Goal: Transaction & Acquisition: Purchase product/service

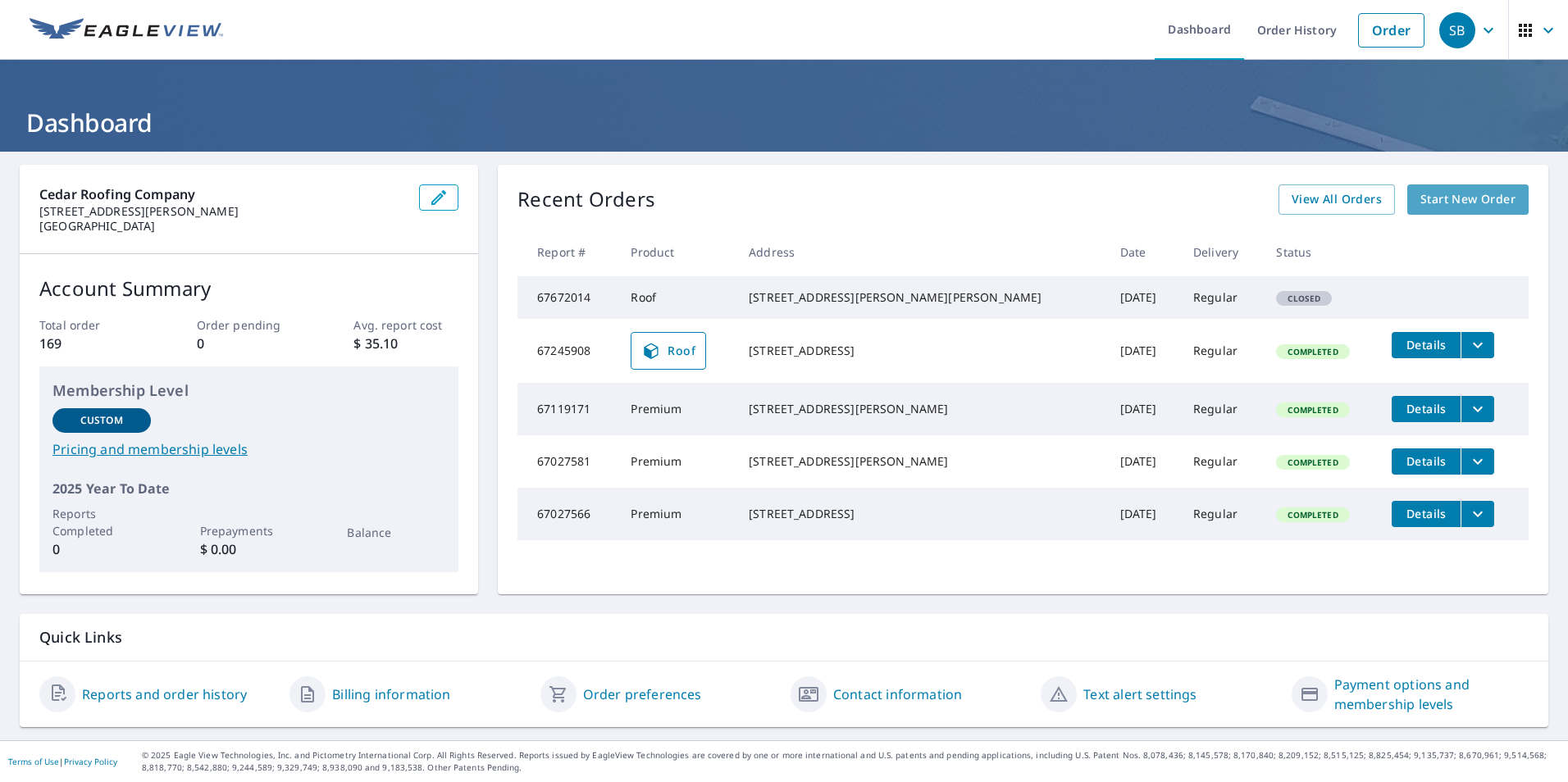
click at [1406, 212] on link "Start New Order" at bounding box center [1467, 200] width 121 height 30
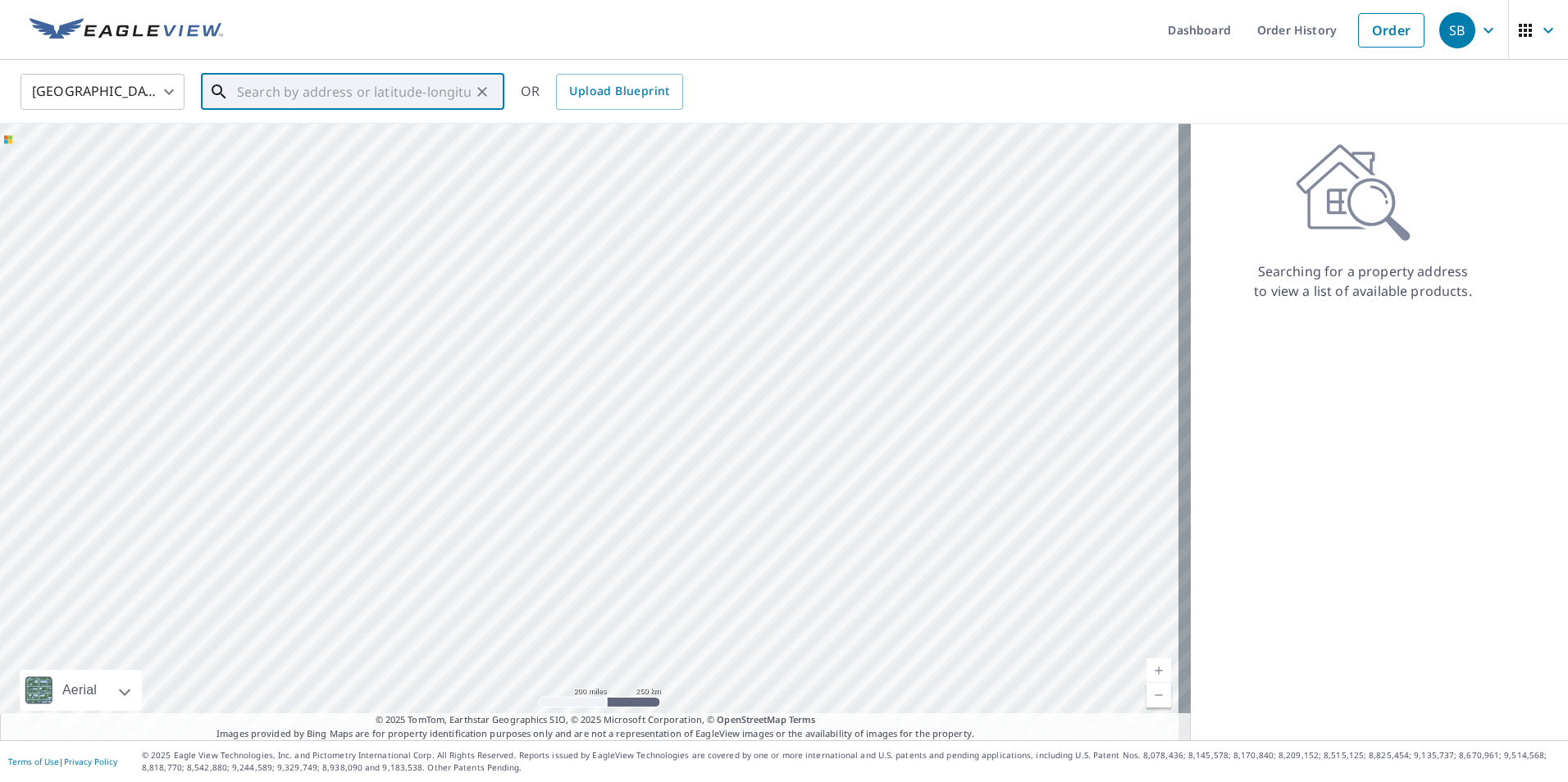
click at [355, 98] on input "text" at bounding box center [354, 91] width 234 height 46
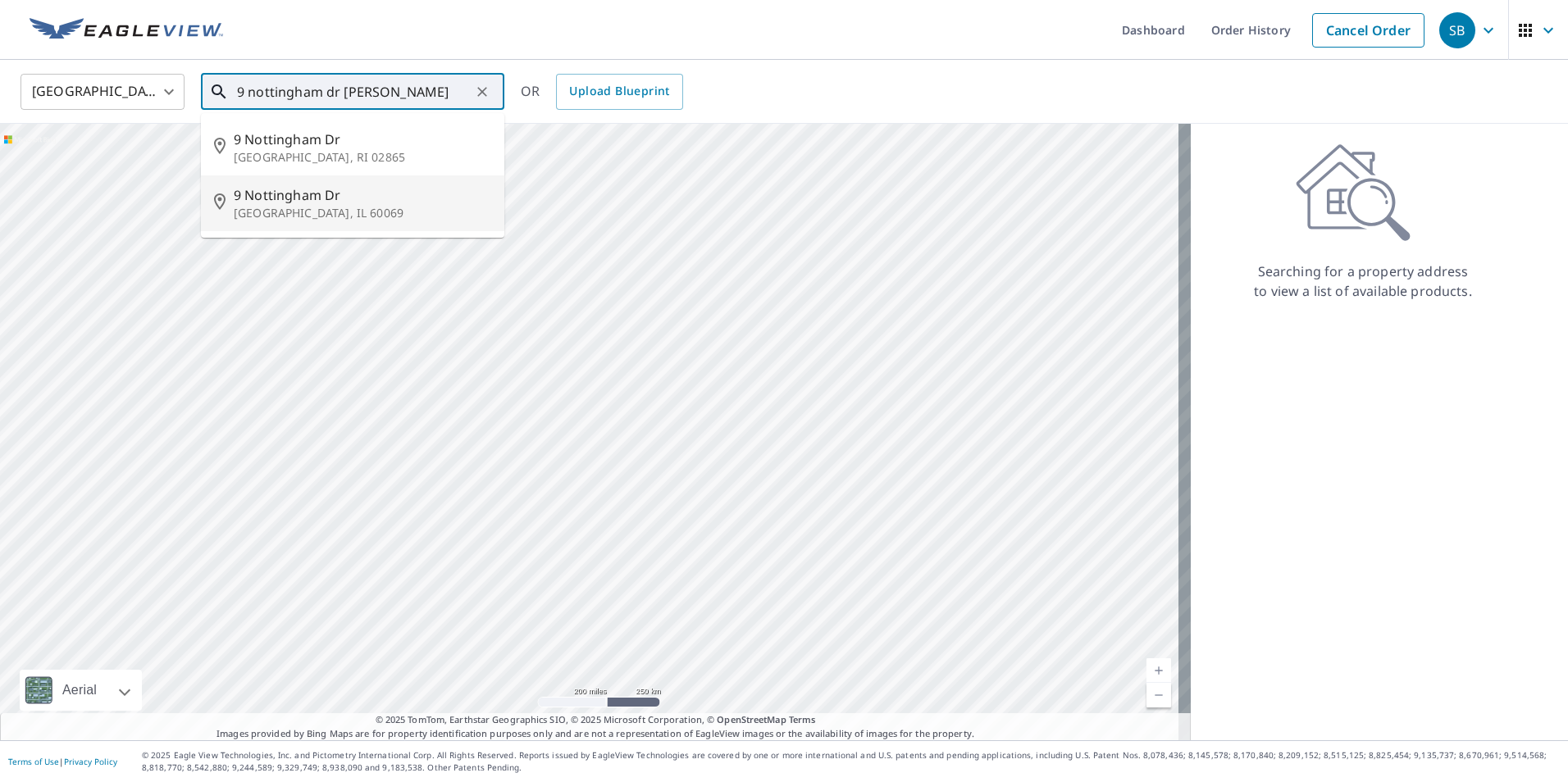
click at [355, 212] on p "[GEOGRAPHIC_DATA], IL 60069" at bounding box center [362, 213] width 257 height 16
type input "[STREET_ADDRESS]"
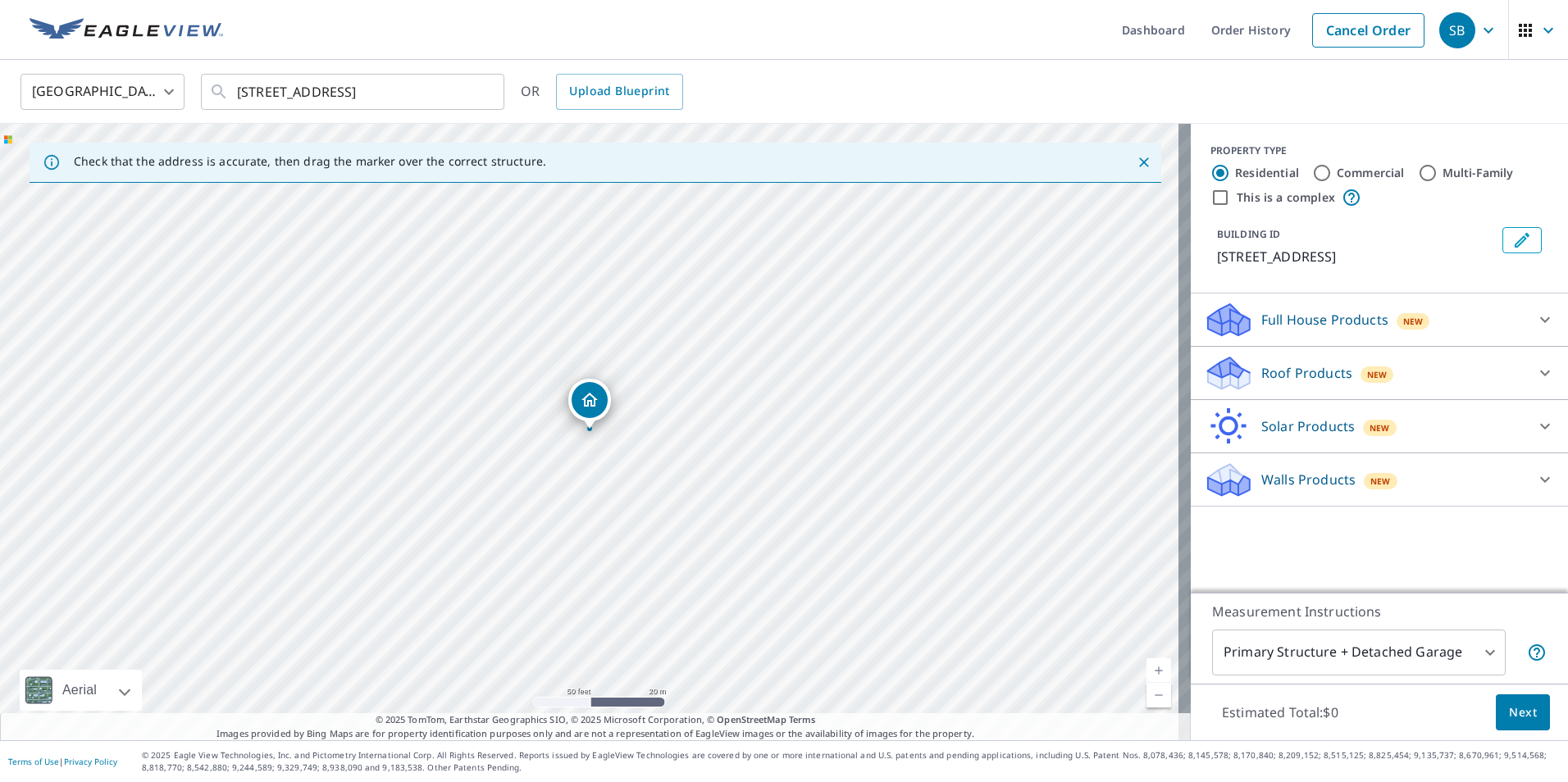
click at [1406, 363] on div "Roof Products New" at bounding box center [1365, 373] width 321 height 38
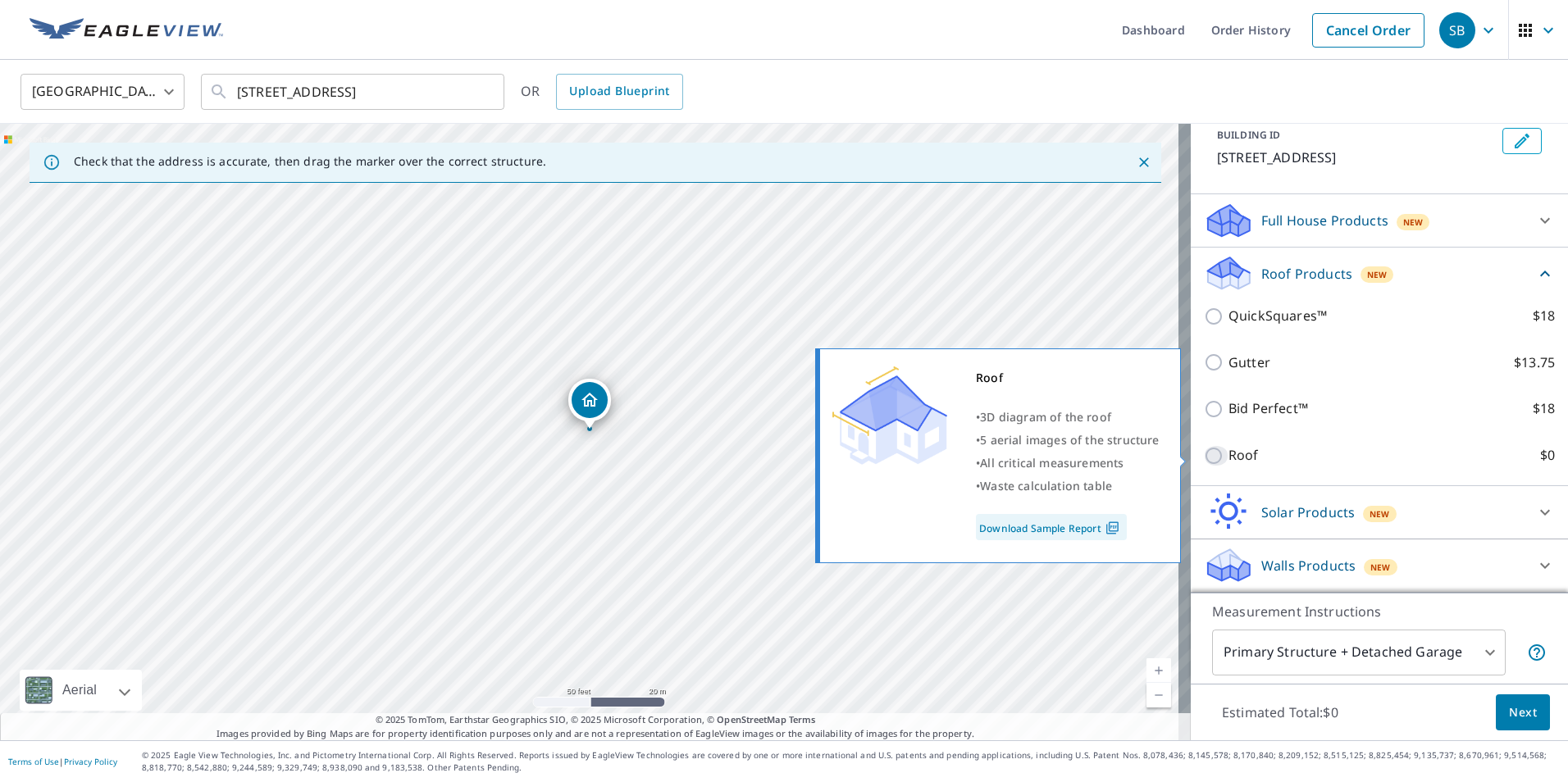
drag, startPoint x: 1206, startPoint y: 449, endPoint x: 1220, endPoint y: 476, distance: 30.4
click at [1206, 449] on input "Roof $0" at bounding box center [1216, 456] width 25 height 20
checkbox input "true"
type input "3"
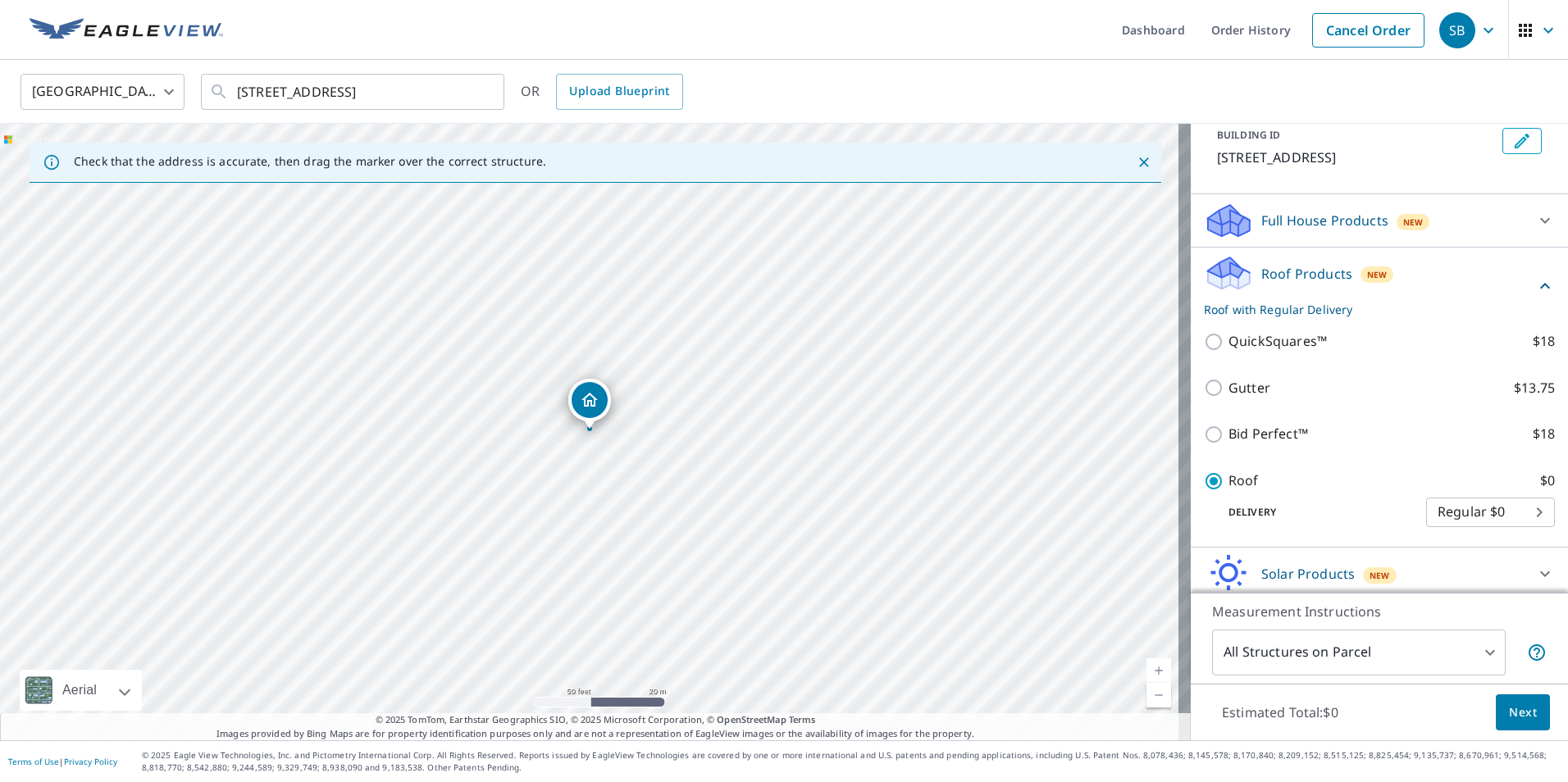
click at [1496, 706] on button "Next" at bounding box center [1522, 712] width 54 height 37
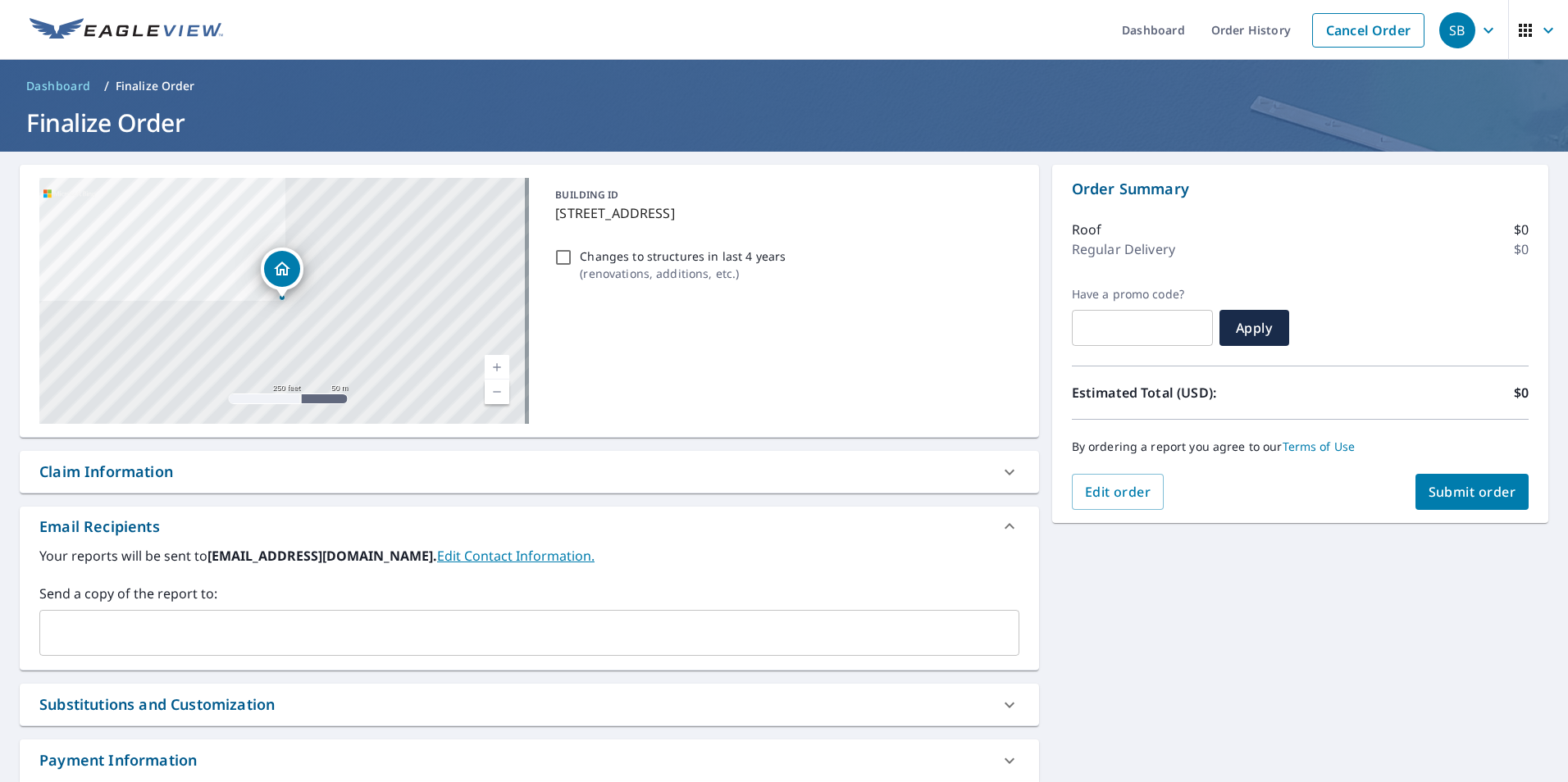
click at [1433, 489] on span "Submit order" at bounding box center [1472, 492] width 87 height 18
